Goal: Information Seeking & Learning: Learn about a topic

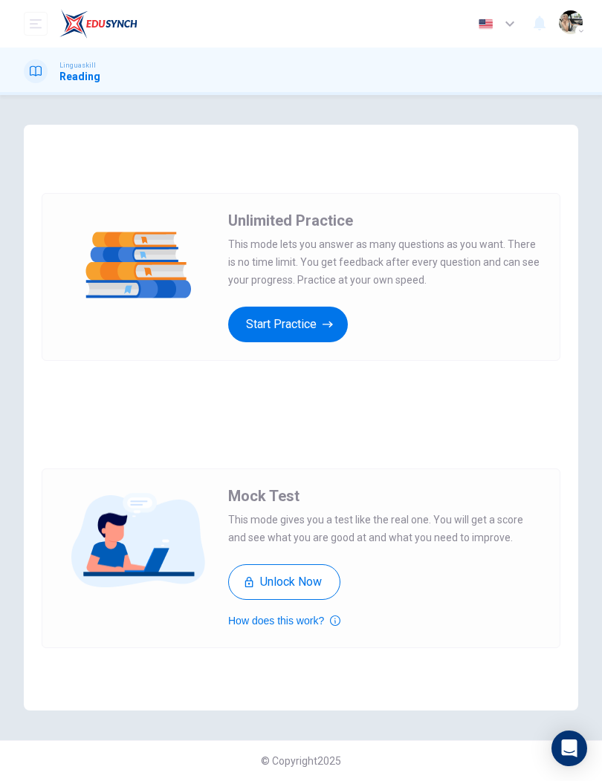
click at [314, 332] on button "Start Practice" at bounding box center [288, 325] width 120 height 36
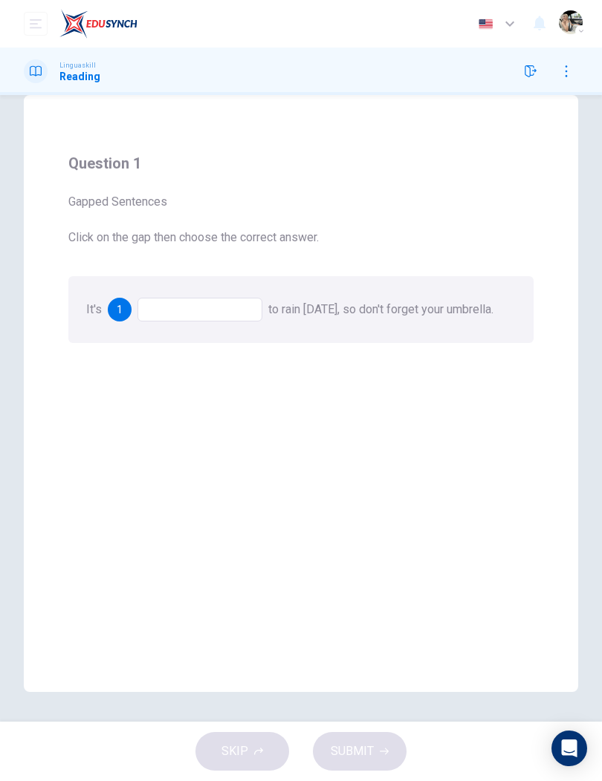
scroll to position [30, 0]
click at [232, 312] on div at bounding box center [199, 310] width 125 height 24
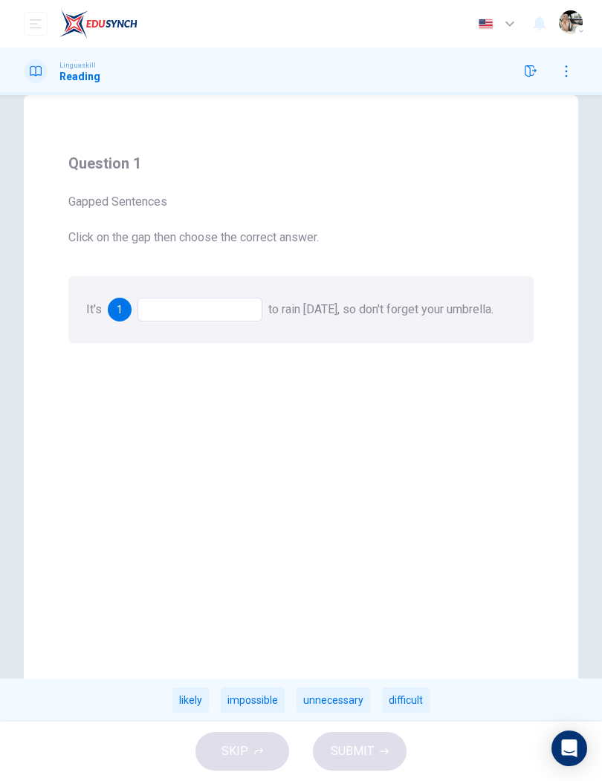
click at [228, 319] on div at bounding box center [199, 310] width 125 height 24
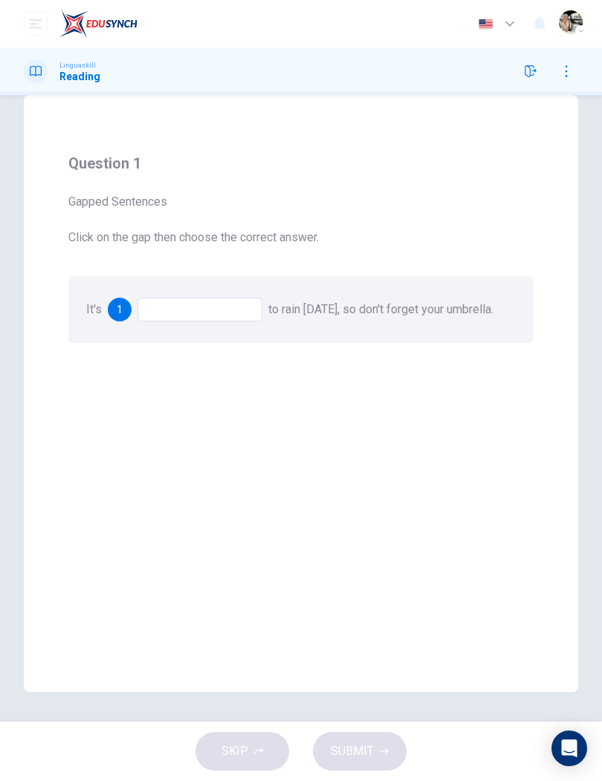
click at [227, 315] on div at bounding box center [199, 310] width 125 height 24
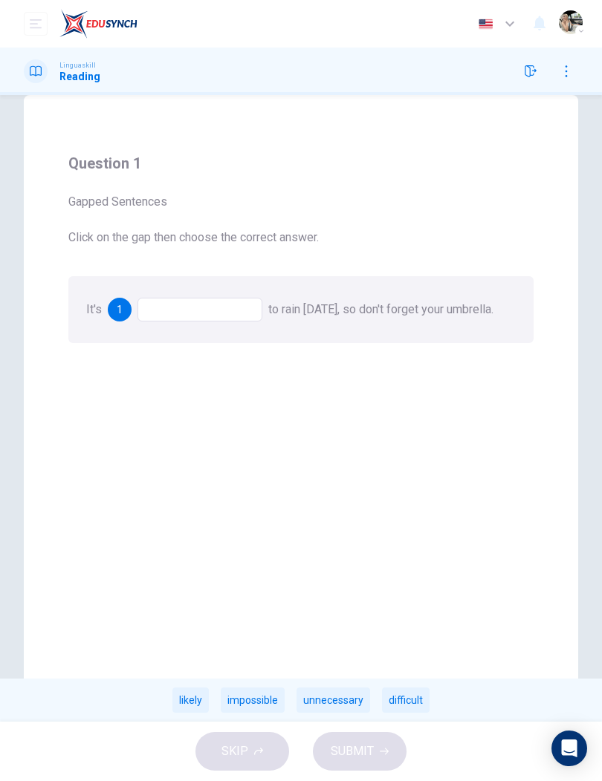
click at [196, 700] on div "likely" at bounding box center [190, 700] width 36 height 25
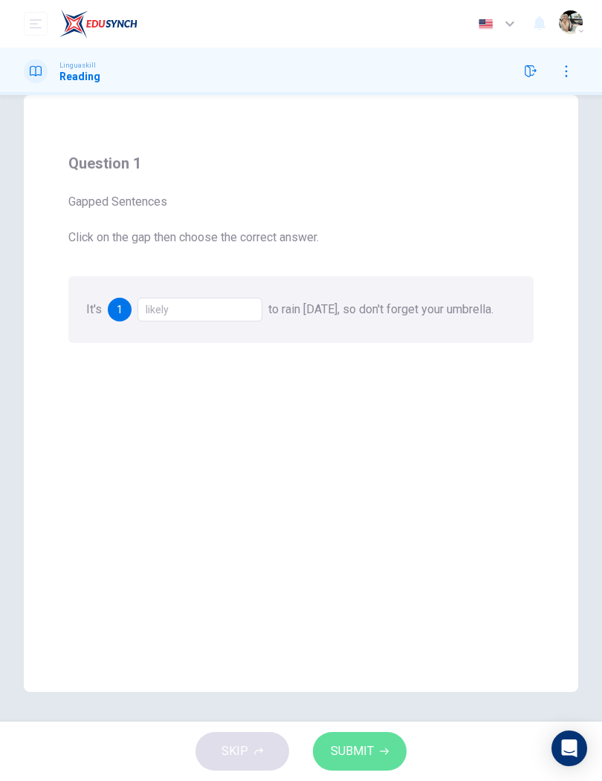
click at [367, 750] on span "SUBMIT" at bounding box center [352, 751] width 43 height 21
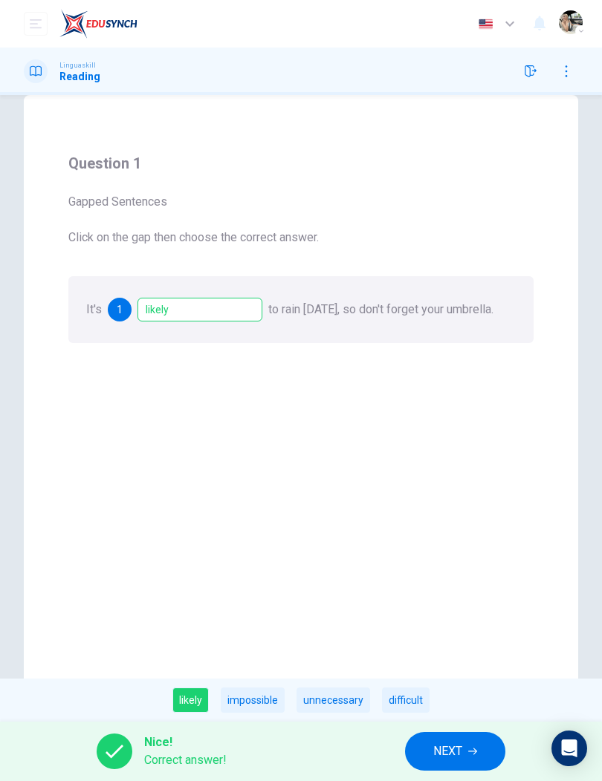
click at [463, 755] on button "NEXT" at bounding box center [455, 751] width 100 height 39
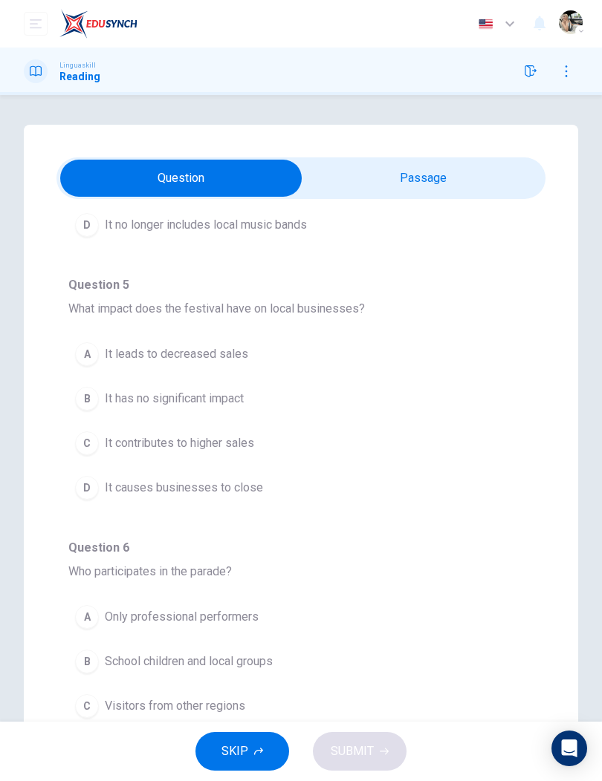
scroll to position [824, 0]
click at [86, 661] on div "B" at bounding box center [87, 662] width 24 height 24
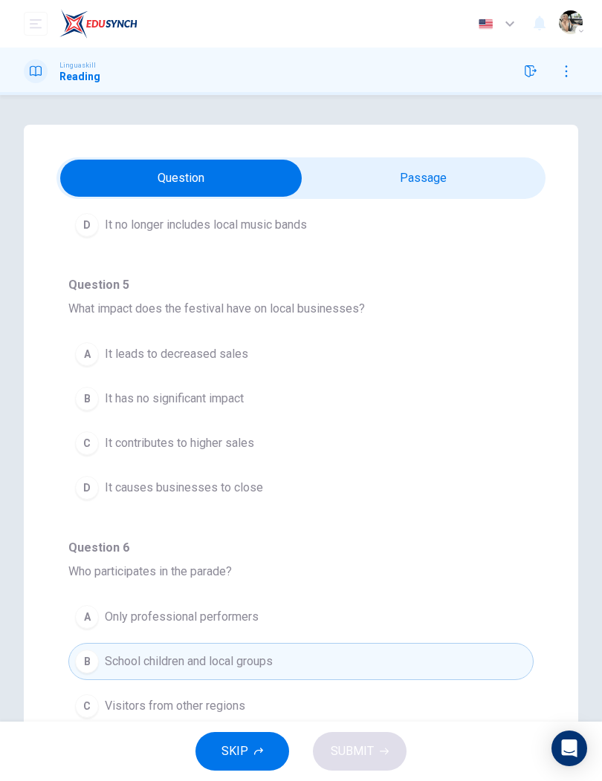
click at [88, 623] on div "A" at bounding box center [87, 617] width 24 height 24
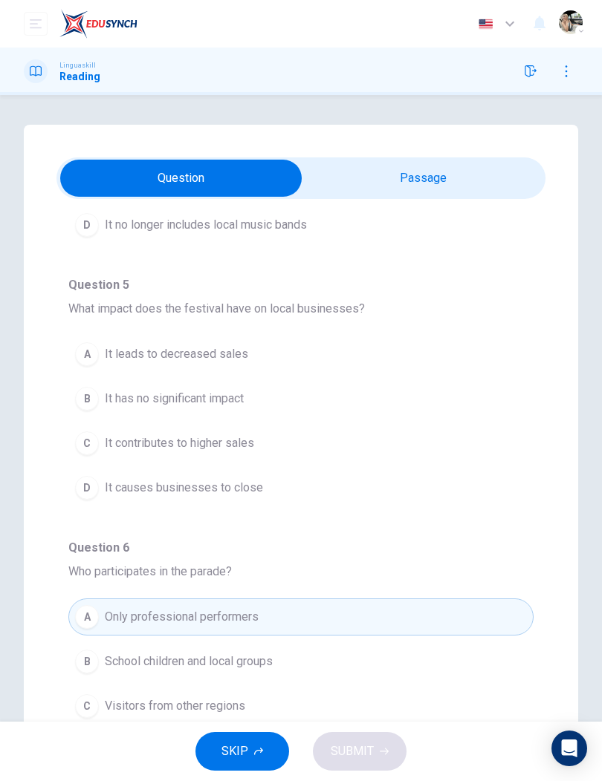
click at [90, 660] on div "B" at bounding box center [87, 662] width 24 height 24
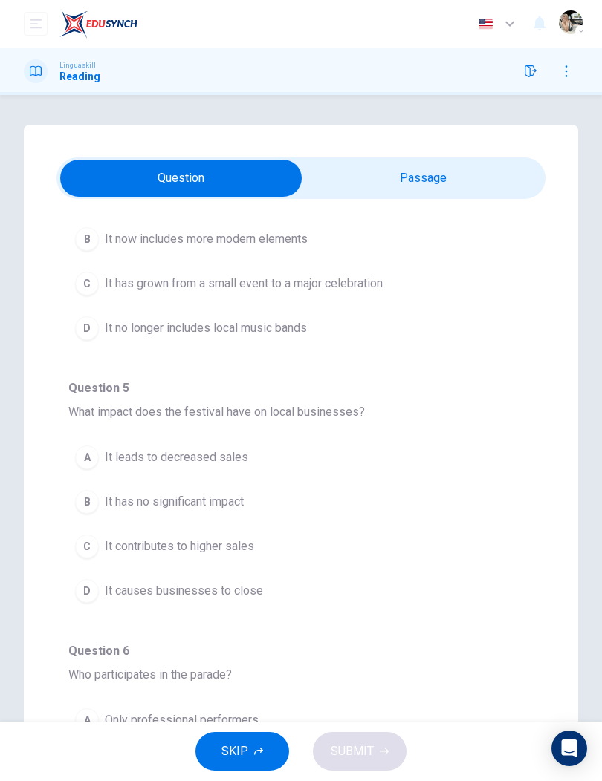
scroll to position [708, 0]
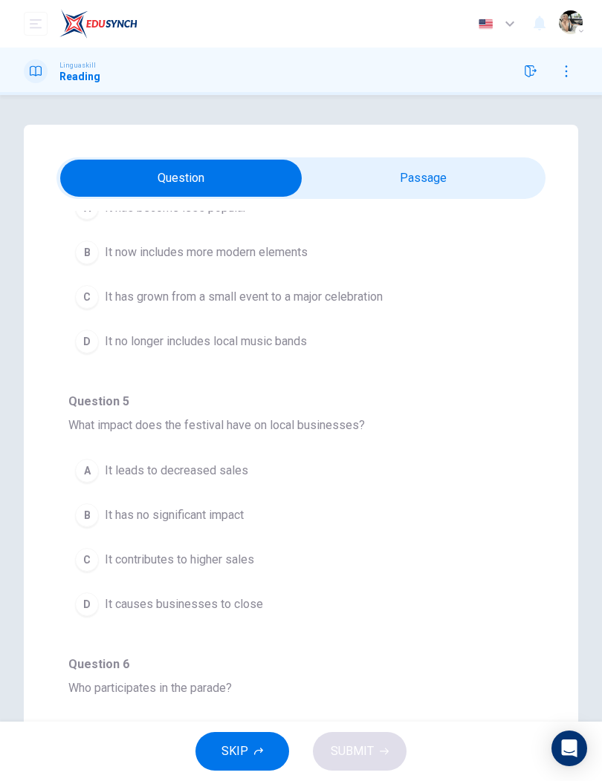
click at [271, 743] on button "SKIP" at bounding box center [242, 751] width 94 height 39
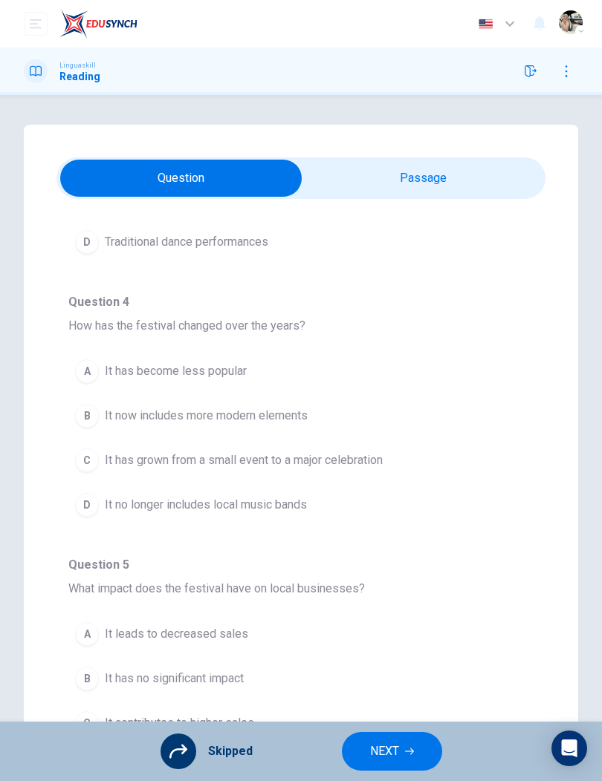
scroll to position [443, 0]
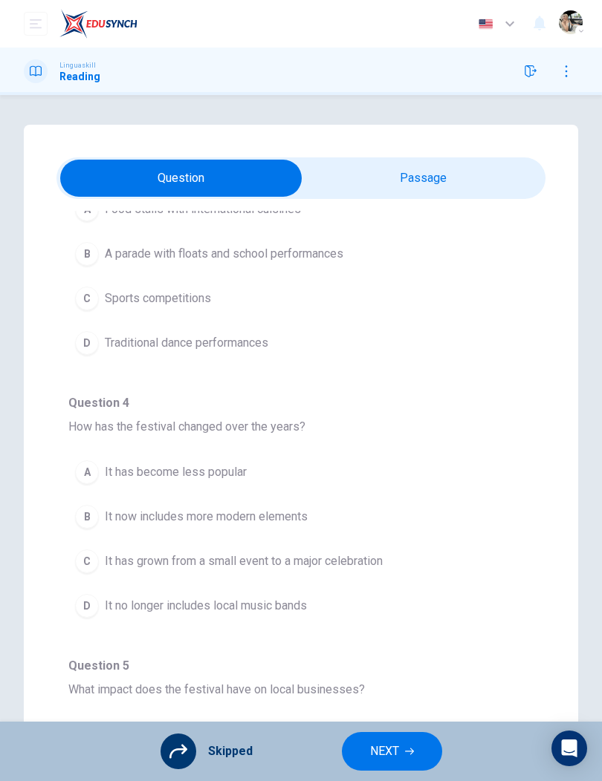
click at [418, 755] on button "NEXT" at bounding box center [392, 751] width 100 height 39
